Goal: Task Accomplishment & Management: Use online tool/utility

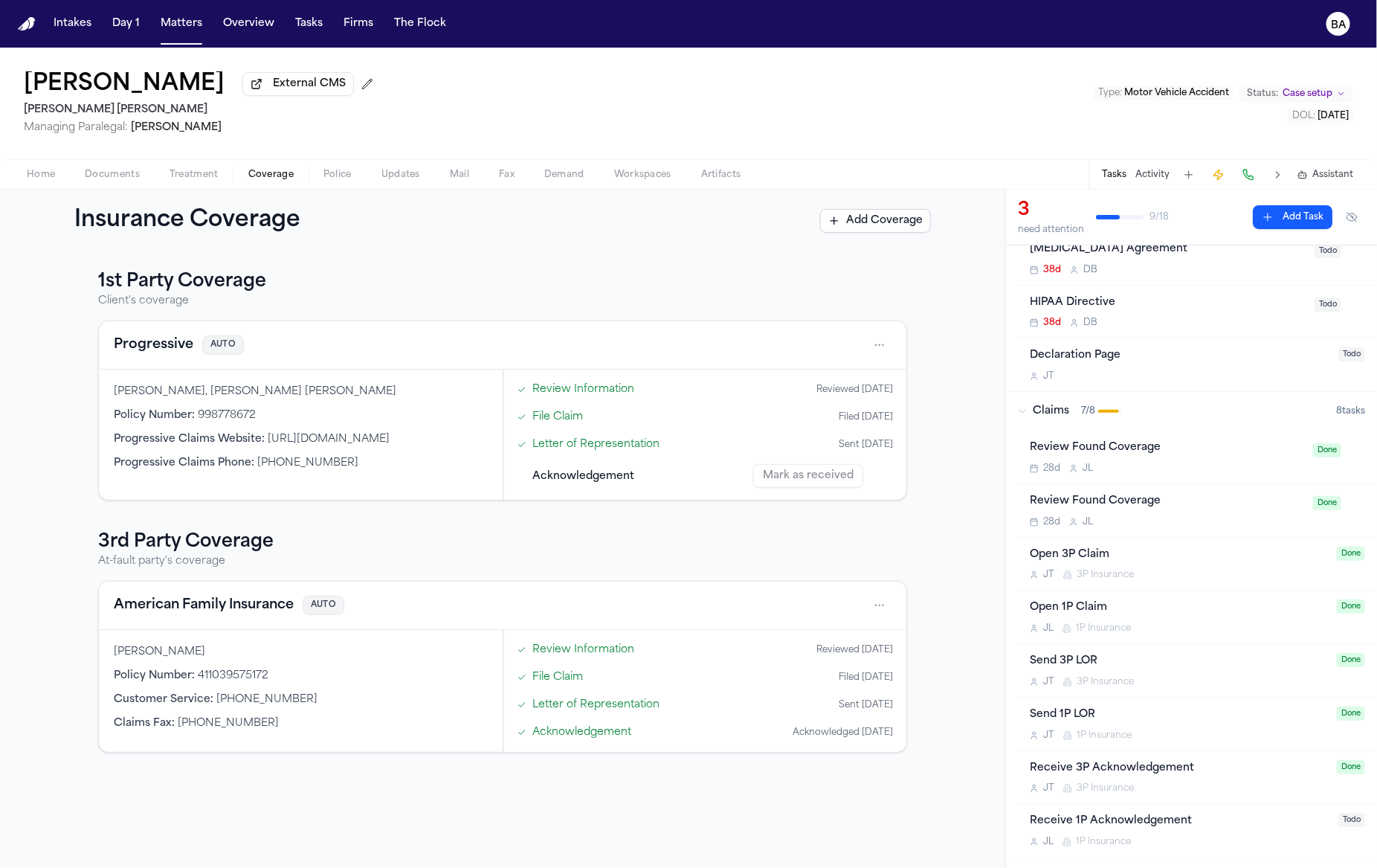
scroll to position [385, 0]
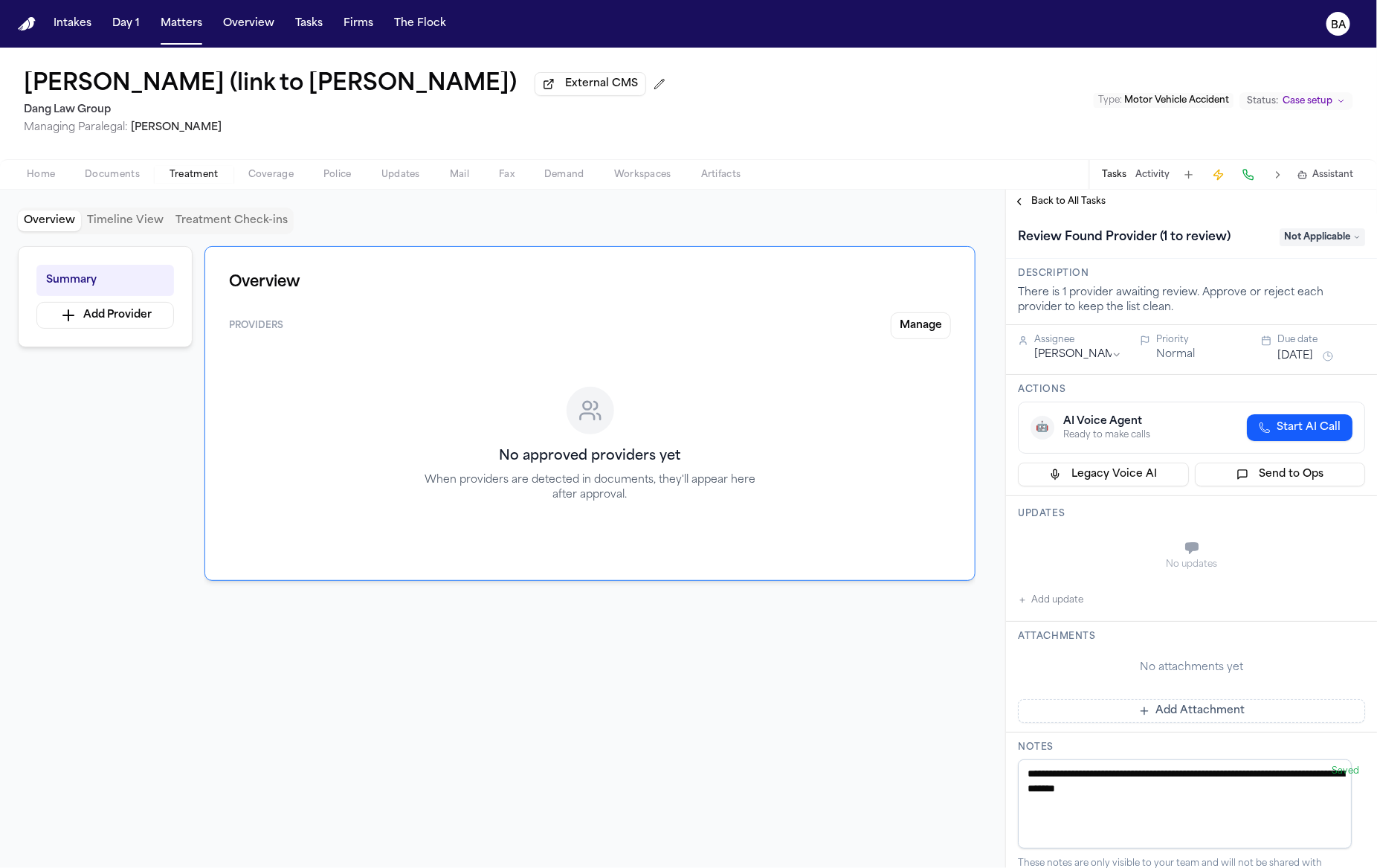
click at [1056, 213] on div "Back to All Tasks" at bounding box center [1192, 202] width 371 height 24
click at [1062, 207] on span "Back to All Tasks" at bounding box center [1069, 201] width 75 height 12
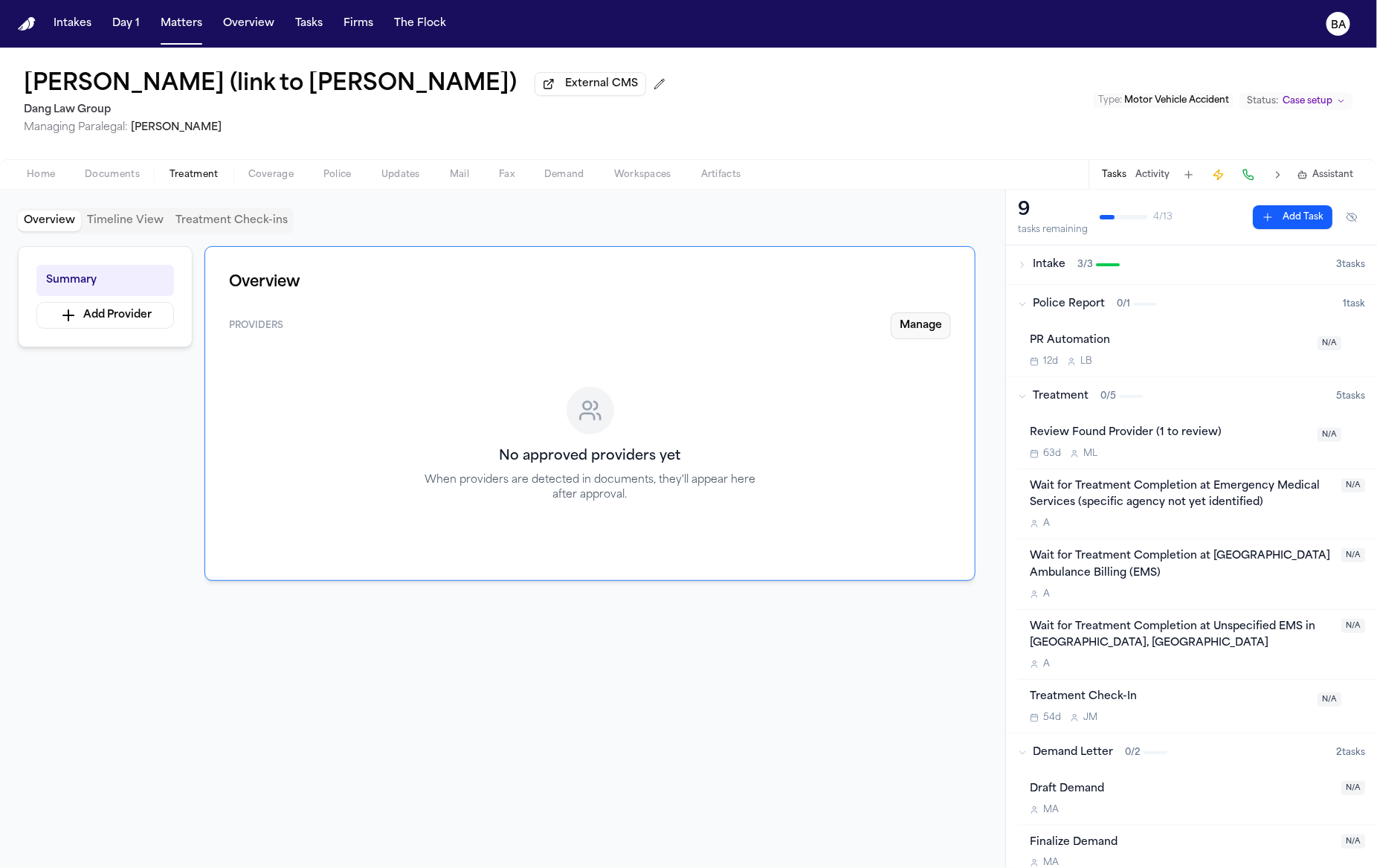
click at [935, 334] on button "Manage" at bounding box center [921, 326] width 60 height 27
